Goal: Information Seeking & Learning: Learn about a topic

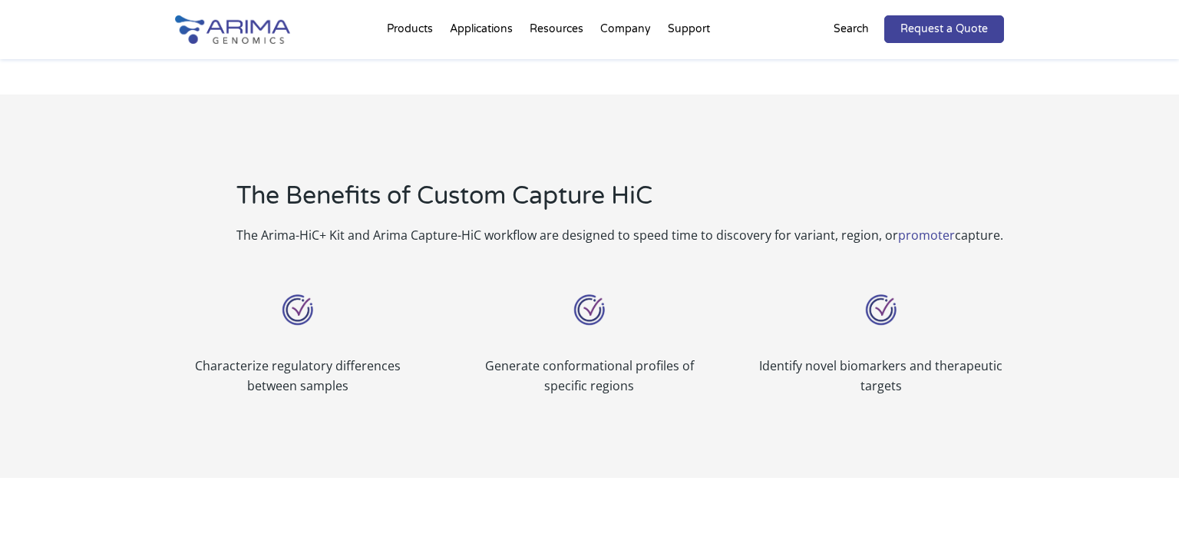
scroll to position [597, 0]
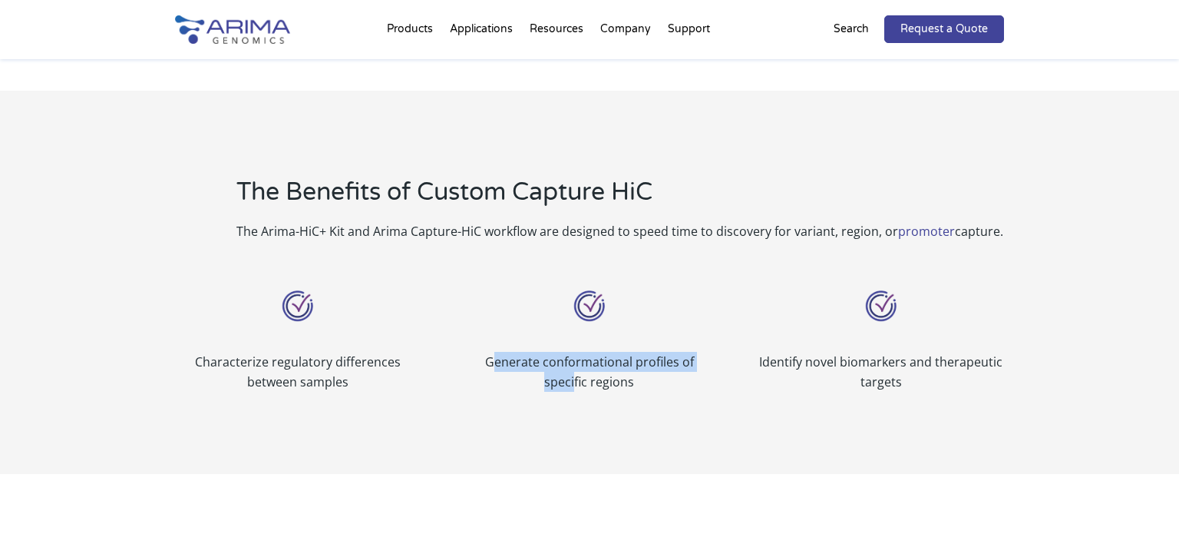
drag, startPoint x: 497, startPoint y: 342, endPoint x: 582, endPoint y: 351, distance: 85.7
click at [582, 352] on p "Generate conformational profiles of specific regions" at bounding box center [590, 372] width 246 height 40
click at [520, 355] on p "Generate conformational profiles of specific regions" at bounding box center [590, 372] width 246 height 40
copy p "Generate conformational profiles of specific regions"
drag, startPoint x: 489, startPoint y: 342, endPoint x: 649, endPoint y: 368, distance: 162.6
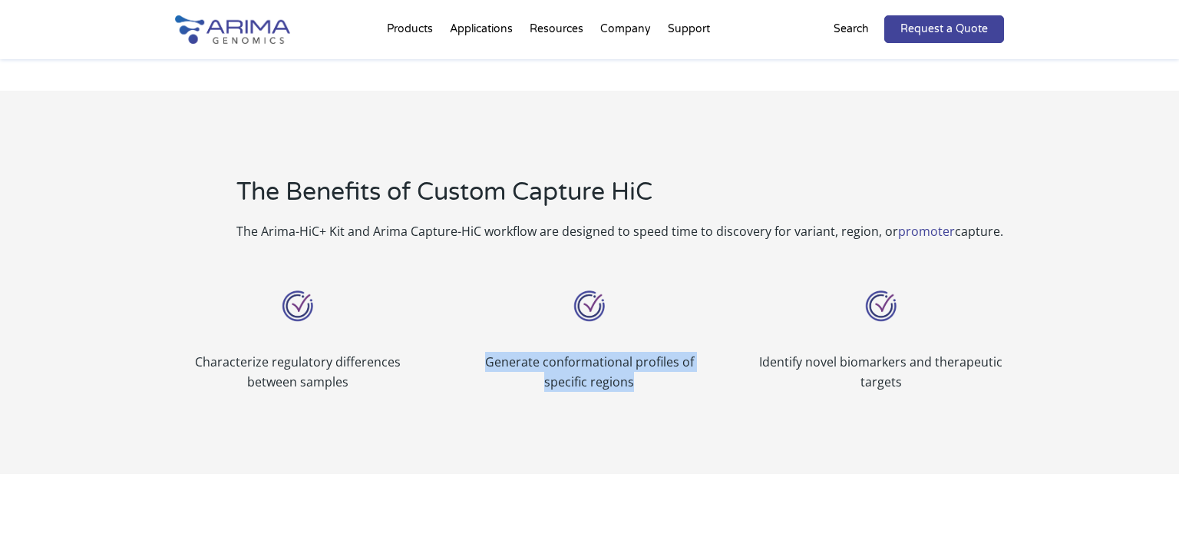
click at [649, 368] on p "Generate conformational profiles of specific regions" at bounding box center [590, 372] width 246 height 40
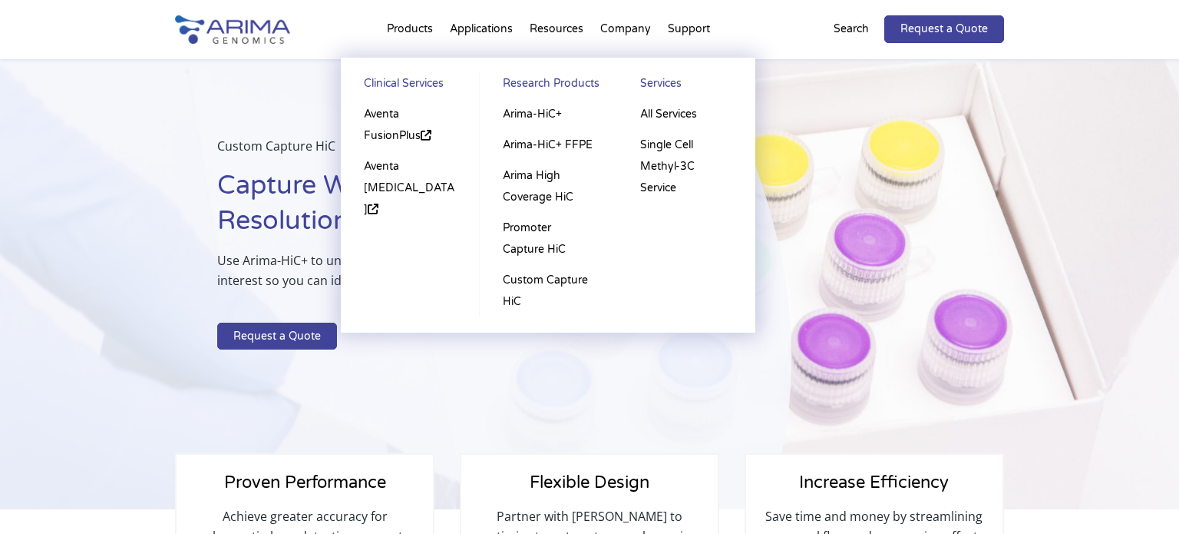
click at [416, 38] on li "Products Clinical Services Aventa FusionPlus Aventa [MEDICAL_DATA] Research Pro…" at bounding box center [409, 32] width 63 height 52
click at [418, 28] on li "Products Clinical Services Aventa FusionPlus Aventa [MEDICAL_DATA] Research Pro…" at bounding box center [409, 32] width 63 height 52
drag, startPoint x: 418, startPoint y: 28, endPoint x: 343, endPoint y: 220, distance: 206.6
click at [378, 58] on li "Products Clinical Services Aventa FusionPlus Aventa [MEDICAL_DATA] Research Pro…" at bounding box center [409, 32] width 63 height 52
click at [421, 31] on li "Products Clinical Services Aventa FusionPlus Aventa [MEDICAL_DATA] Research Pro…" at bounding box center [409, 32] width 63 height 52
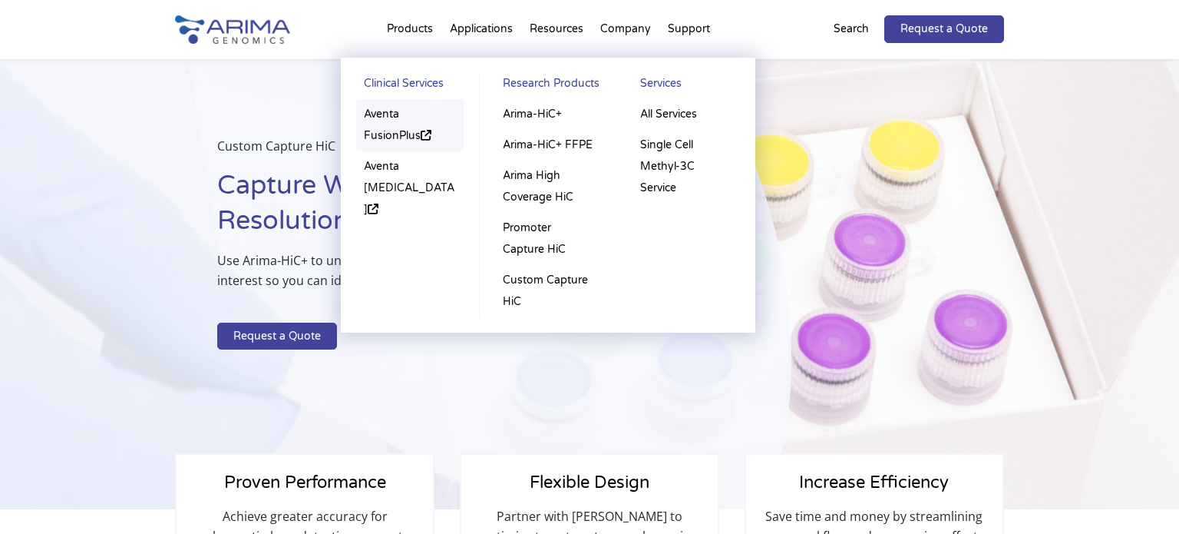
click at [399, 144] on link "Aventa FusionPlus" at bounding box center [409, 125] width 107 height 52
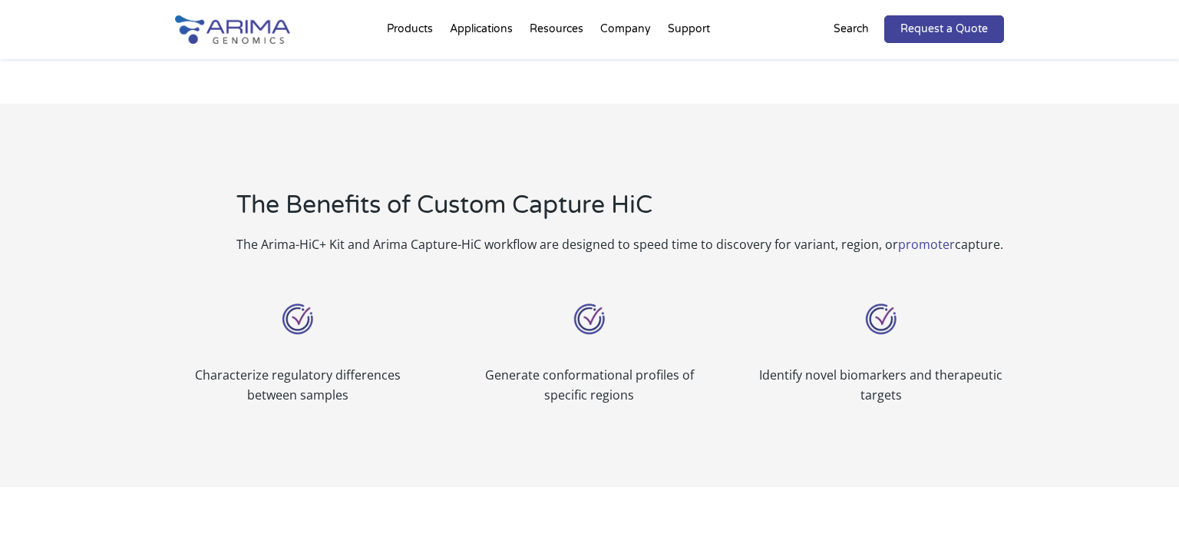
scroll to position [602, 0]
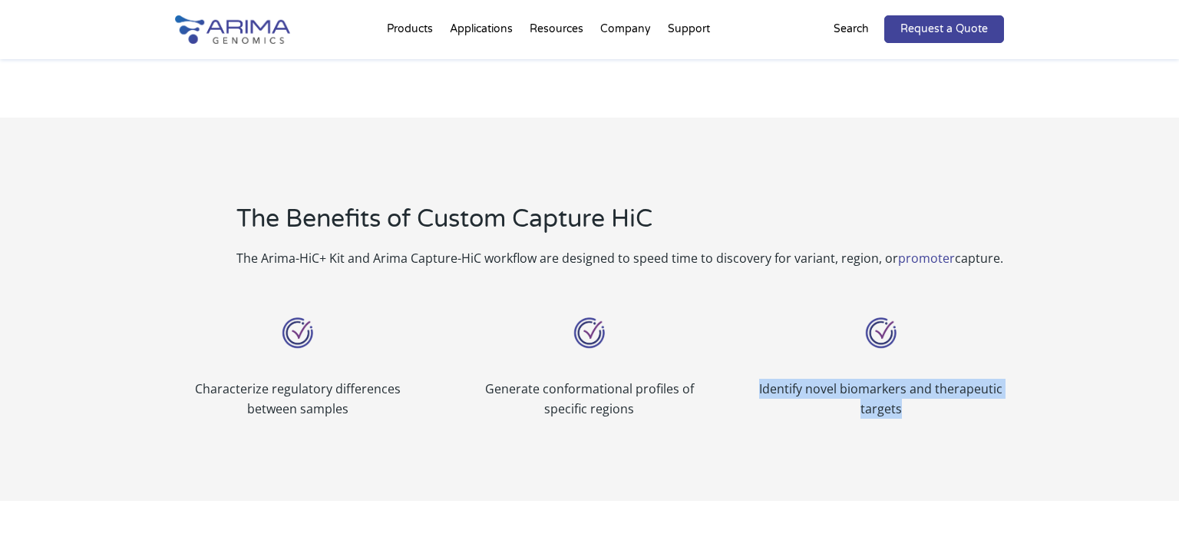
drag, startPoint x: 755, startPoint y: 367, endPoint x: 1020, endPoint y: 379, distance: 265.1
click at [1020, 379] on div "The Benefits of Custom Capture HiC The Arima-HiC+ Kit and Arima Capture-HiC wor…" at bounding box center [589, 310] width 1179 height 381
copy p "Identify novel biomarkers and therapeutic targets"
